Goal: Find specific page/section: Find specific page/section

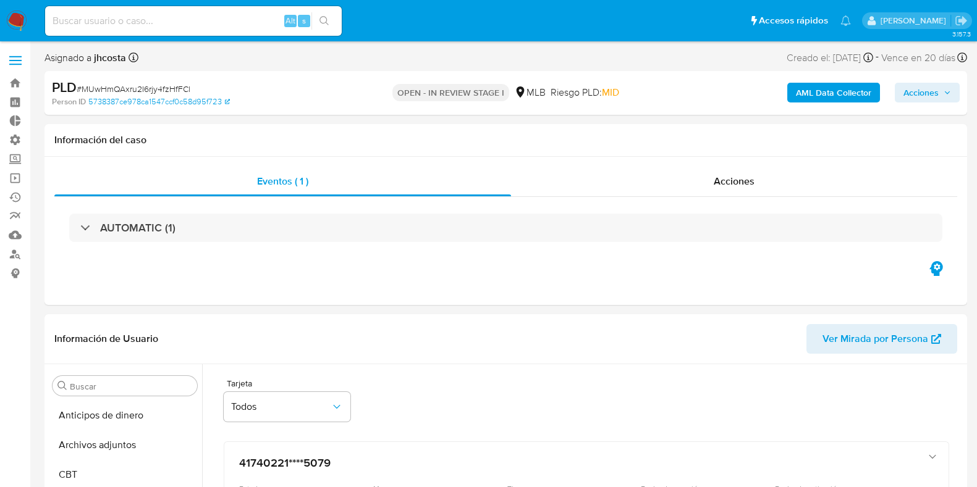
select select "10"
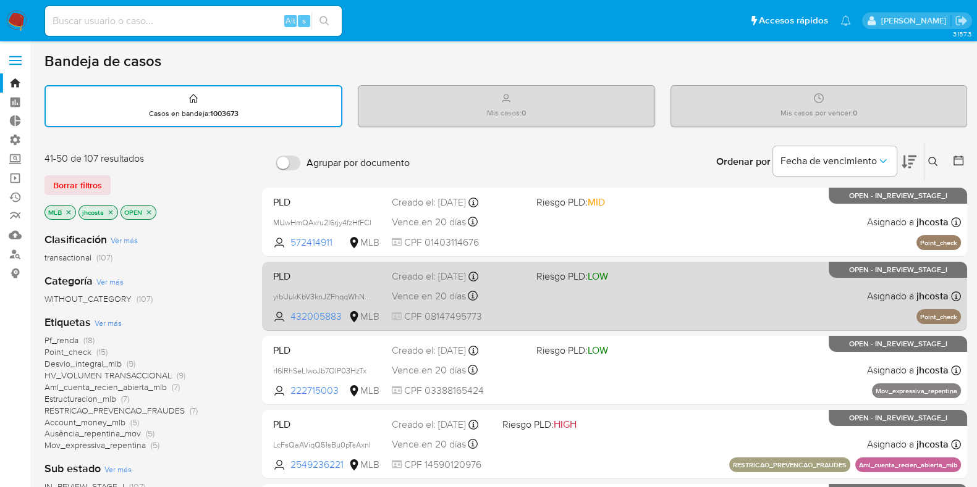
click at [624, 298] on div "PLD yibUukKbV3knJZFhqqWhNTuK 432005883 MLB Riesgo PLD: LOW Creado el: 12/08/202…" at bounding box center [614, 296] width 693 height 62
click at [566, 311] on div "PLD yibUukKbV3knJZFhqqWhNTuK 432005883 MLB Riesgo PLD: LOW Creado el: 12/08/202…" at bounding box center [614, 296] width 693 height 62
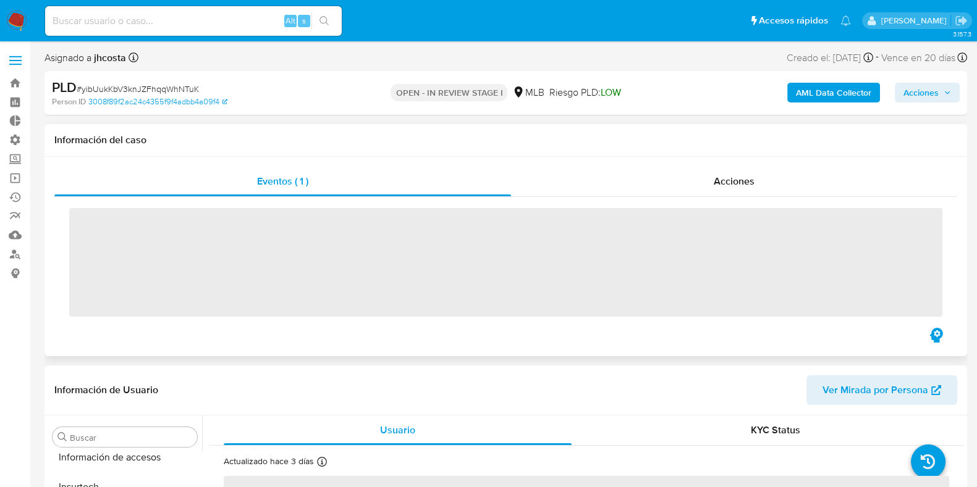
scroll to position [581, 0]
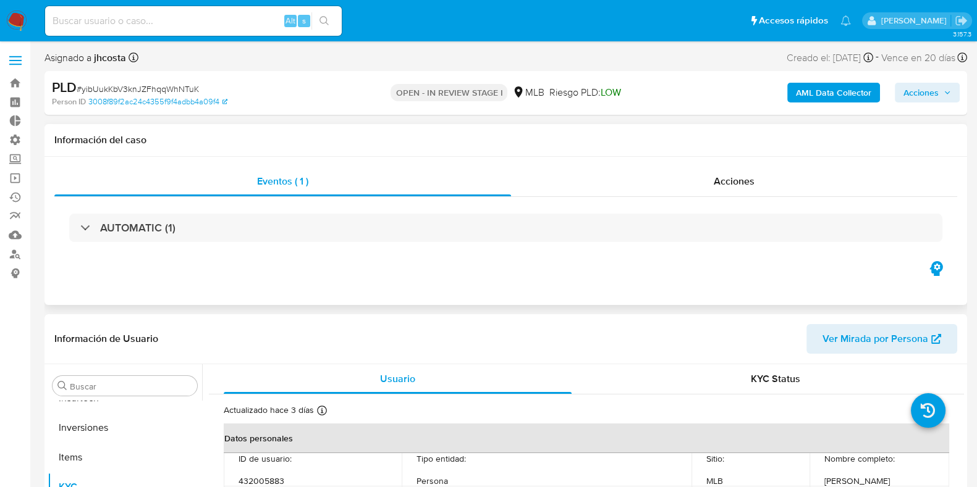
select select "10"
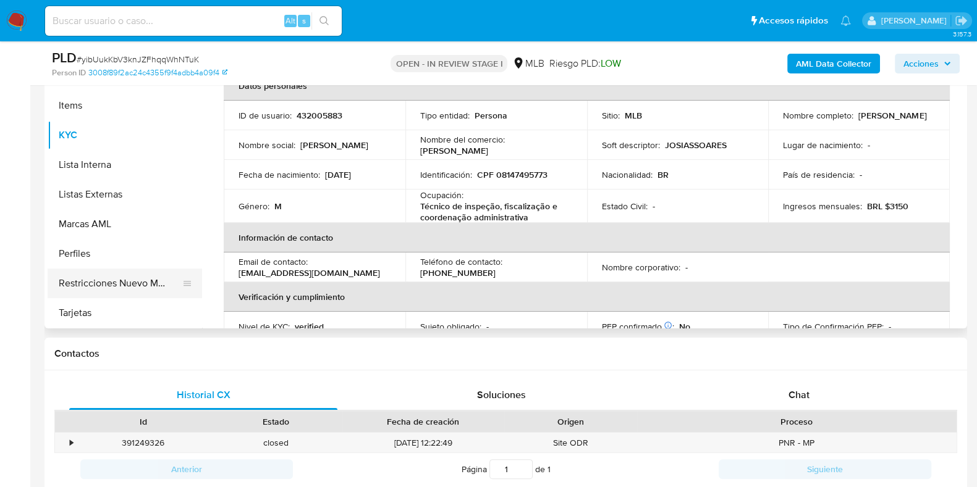
scroll to position [581, 0]
click at [129, 278] on button "Restricciones Nuevo Mundo" at bounding box center [120, 283] width 145 height 30
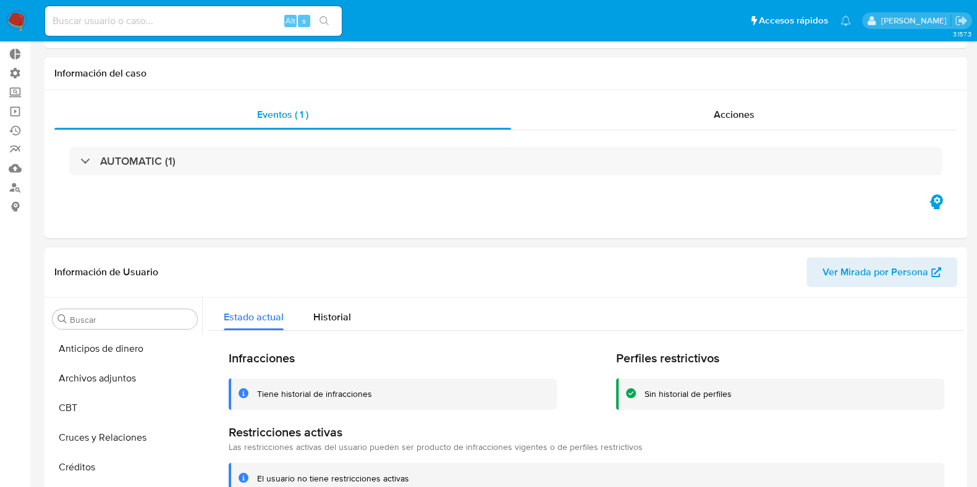
scroll to position [0, 0]
